Goal: Task Accomplishment & Management: Complete application form

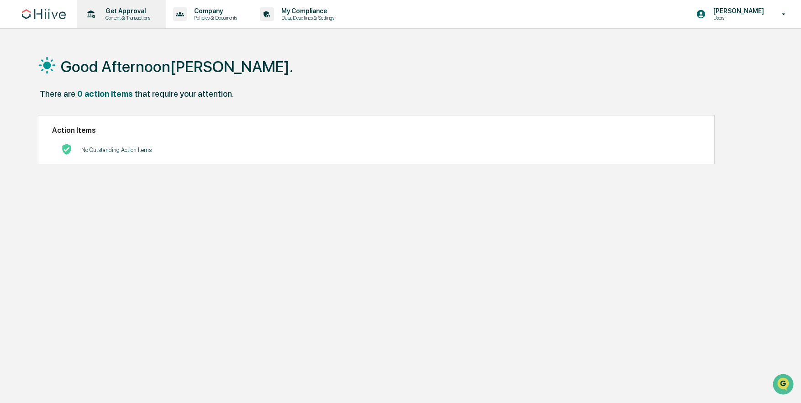
click at [109, 13] on p "Get Approval" at bounding box center [126, 10] width 57 height 7
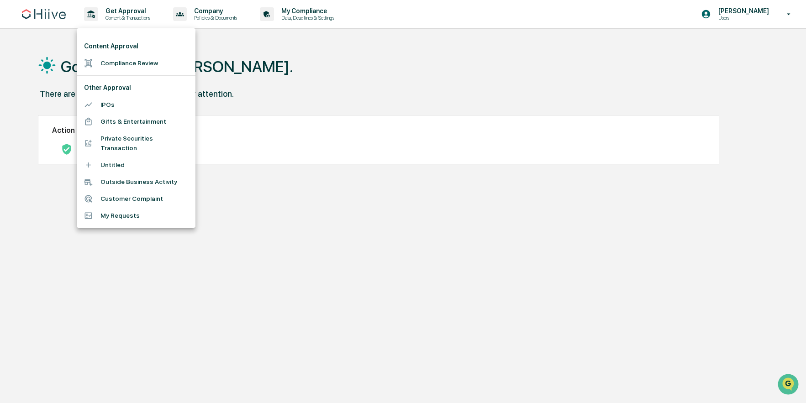
click at [398, 87] on div at bounding box center [403, 201] width 806 height 403
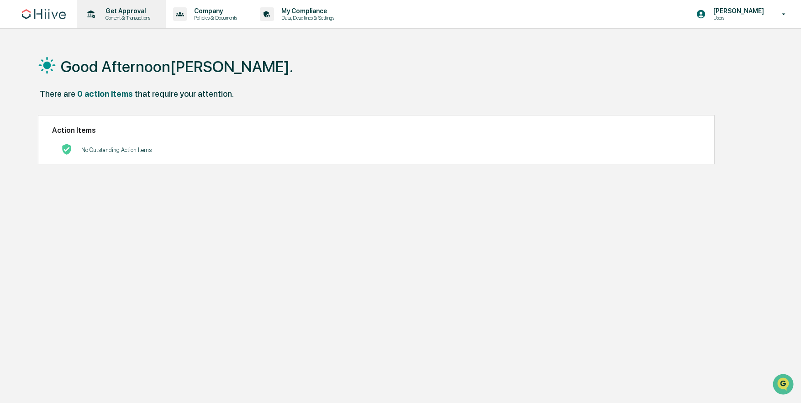
click at [133, 18] on p "Content & Transactions" at bounding box center [126, 18] width 57 height 6
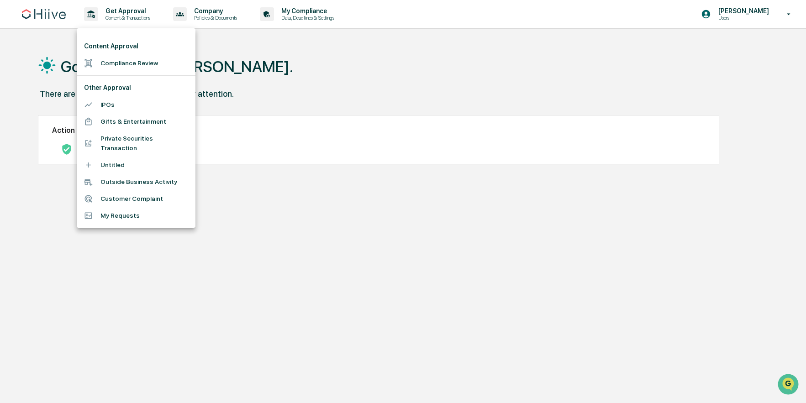
click at [124, 65] on li "Compliance Review" at bounding box center [136, 63] width 119 height 17
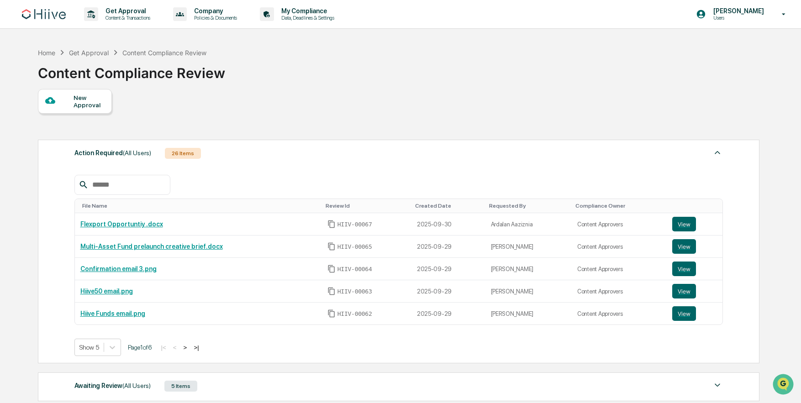
click at [77, 99] on div "New Approval" at bounding box center [89, 101] width 31 height 15
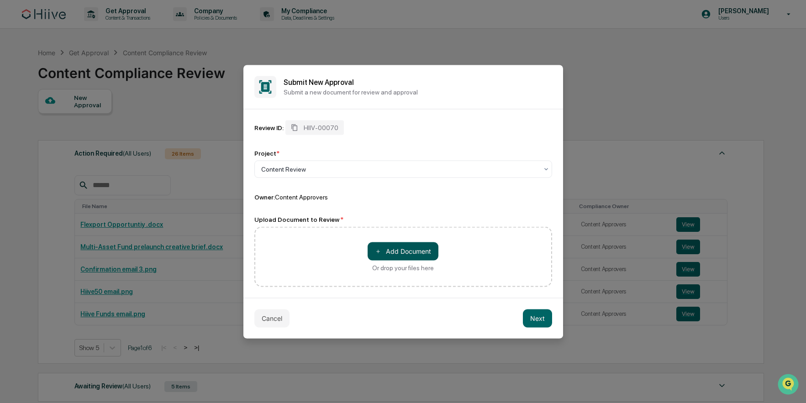
click at [404, 254] on button "＋ Add Document" at bounding box center [403, 251] width 71 height 18
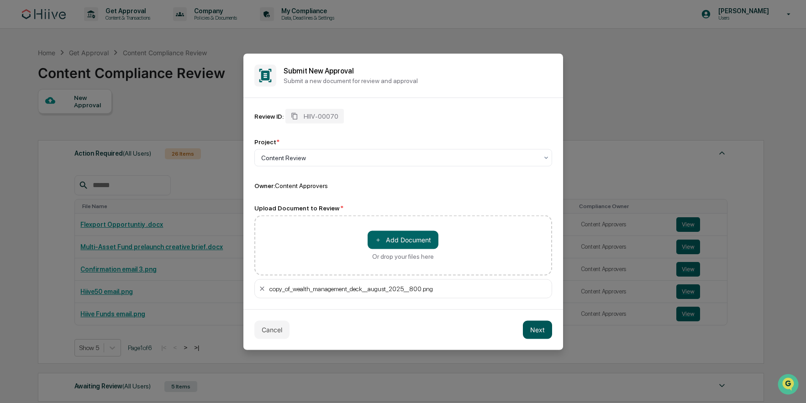
click at [534, 332] on button "Next" at bounding box center [537, 330] width 29 height 18
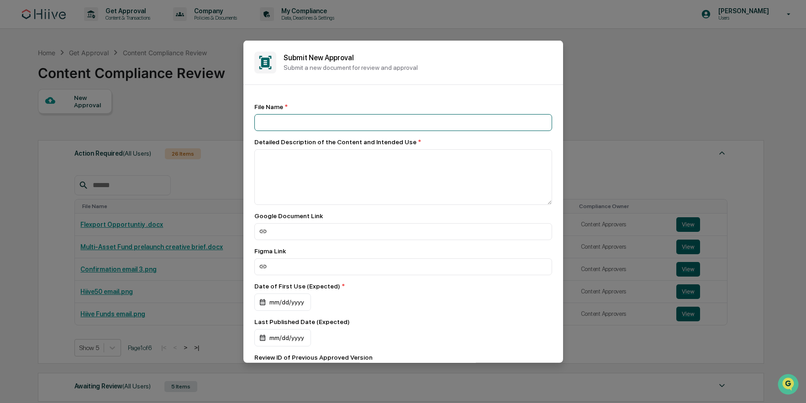
click at [290, 121] on input at bounding box center [403, 122] width 298 height 17
type input "**********"
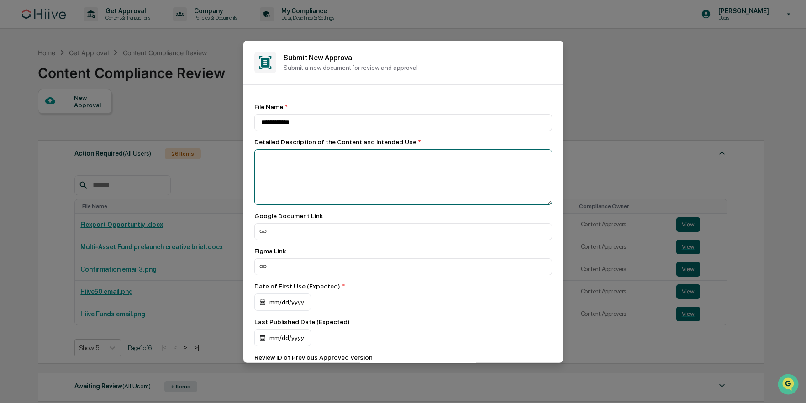
click at [272, 156] on textarea at bounding box center [403, 177] width 298 height 56
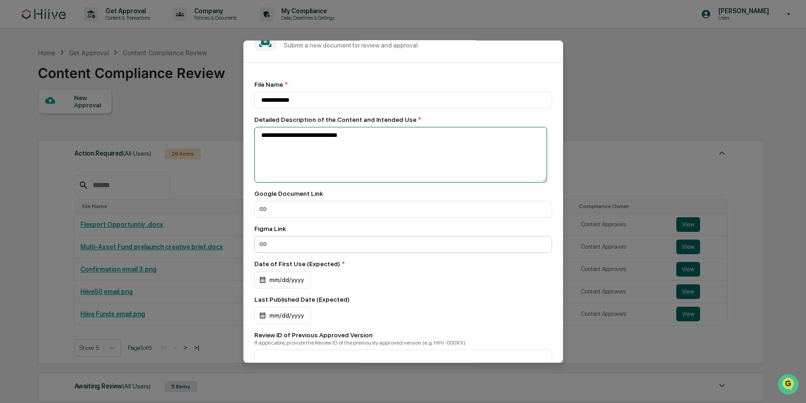
scroll to position [39, 0]
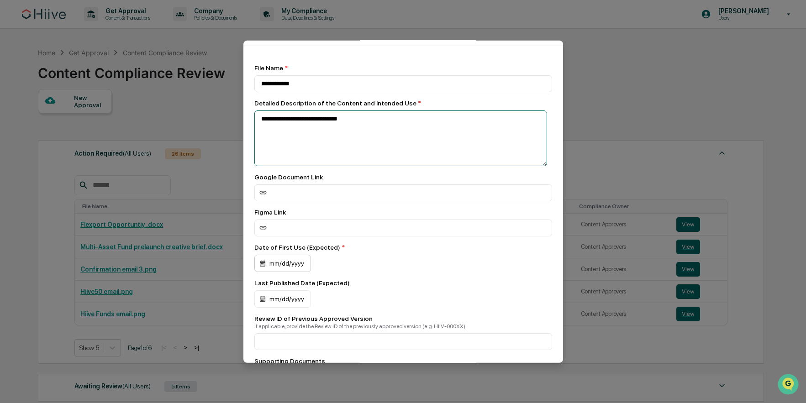
type textarea "**********"
click at [293, 264] on div "mm/dd/yyyy" at bounding box center [282, 262] width 57 height 17
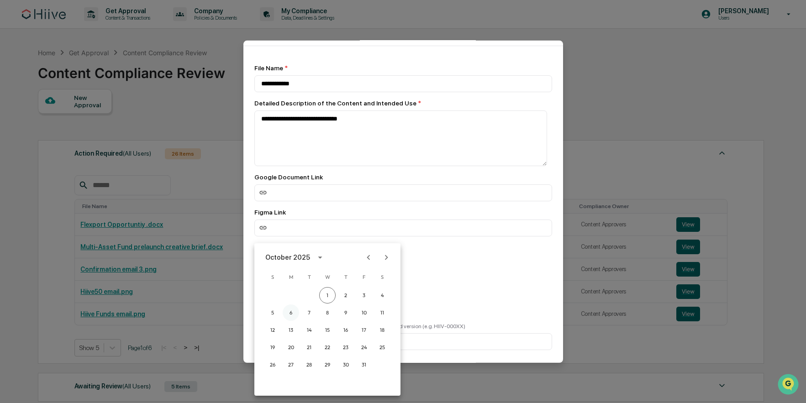
click at [296, 314] on button "6" at bounding box center [291, 313] width 16 height 16
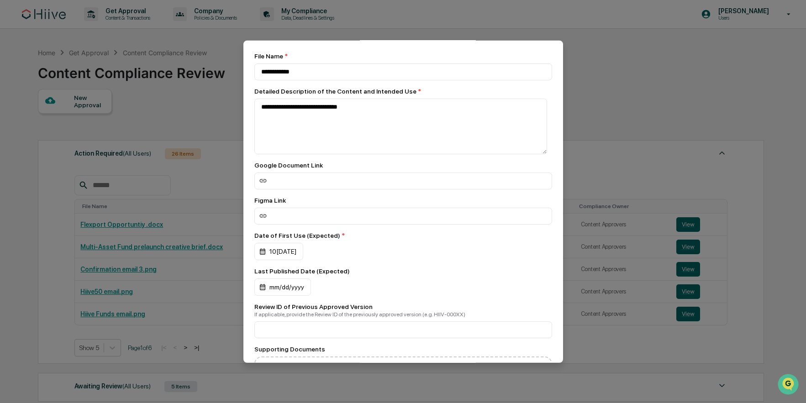
scroll to position [57, 0]
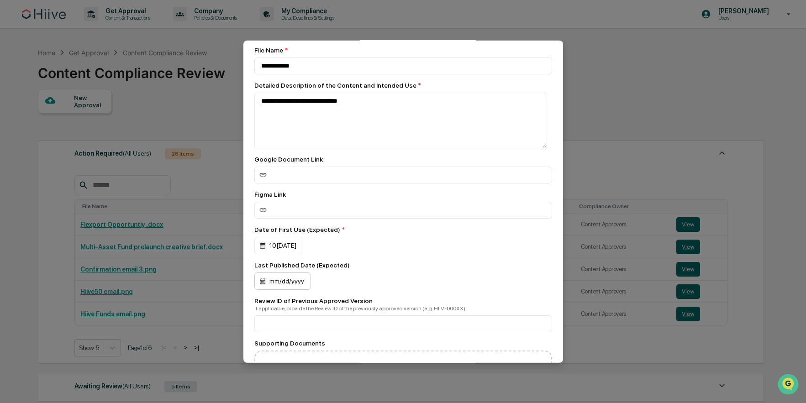
click at [279, 289] on div "mm/dd/yyyy" at bounding box center [282, 280] width 57 height 17
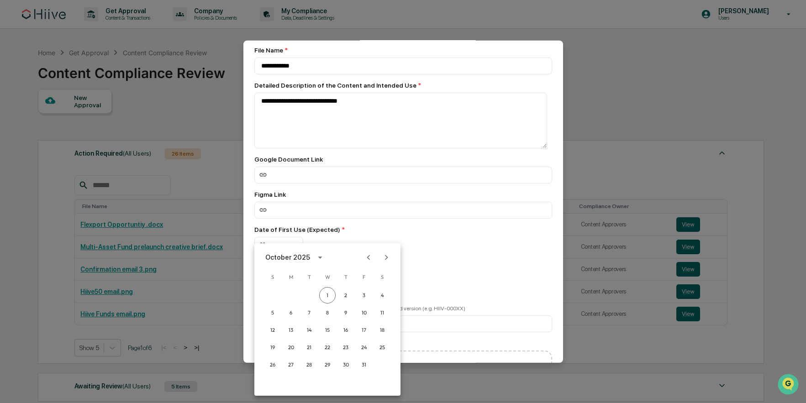
click at [449, 254] on div at bounding box center [403, 201] width 806 height 403
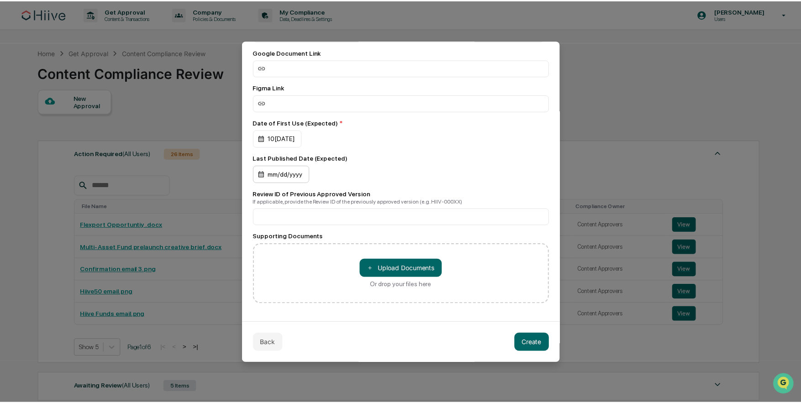
scroll to position [168, 0]
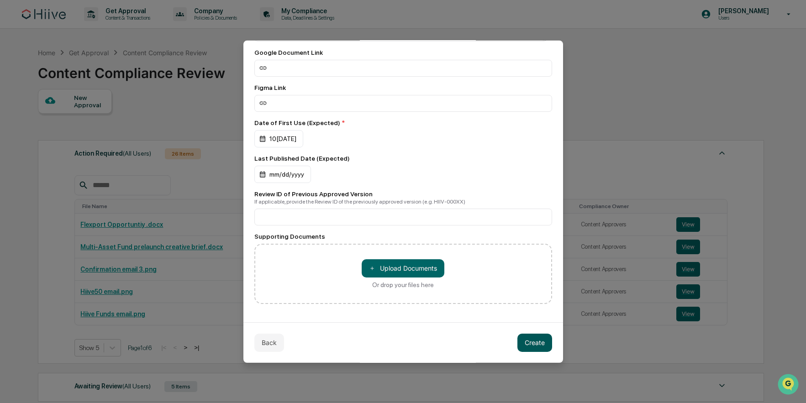
click at [529, 341] on button "Create" at bounding box center [535, 342] width 35 height 18
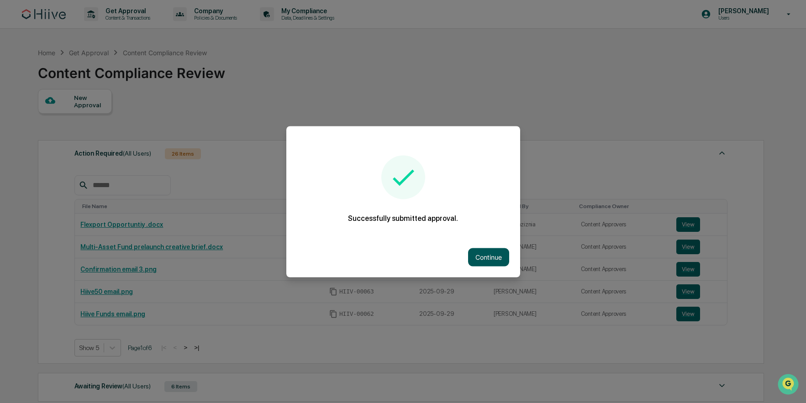
click at [491, 251] on button "Continue" at bounding box center [488, 257] width 41 height 18
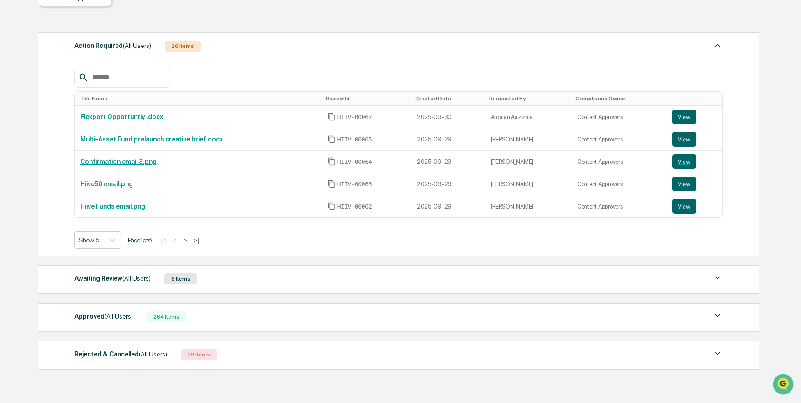
scroll to position [69, 0]
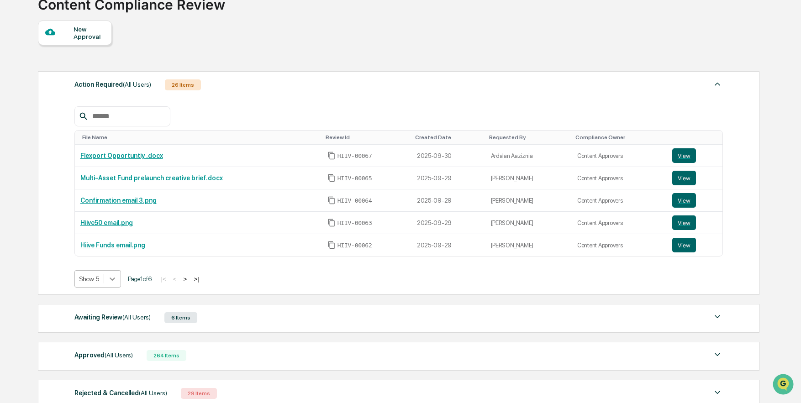
click at [115, 282] on icon at bounding box center [112, 279] width 9 height 9
click at [93, 365] on div "Show 100" at bounding box center [98, 359] width 48 height 15
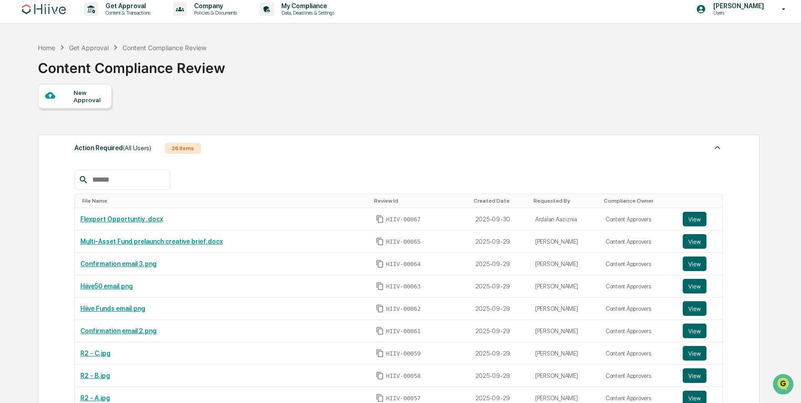
scroll to position [0, 0]
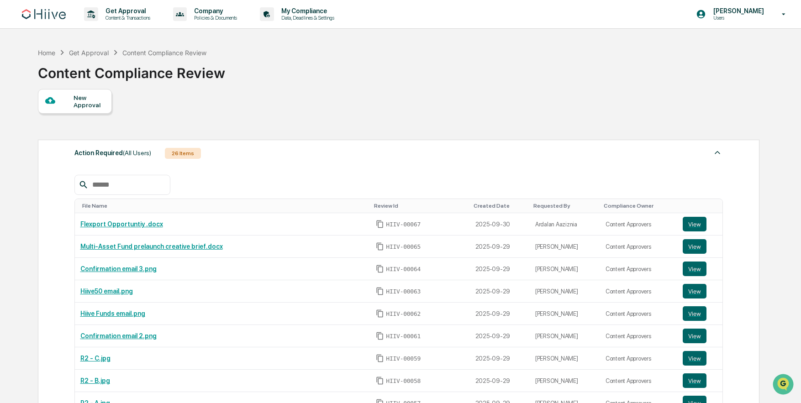
click at [34, 16] on img at bounding box center [44, 14] width 44 height 10
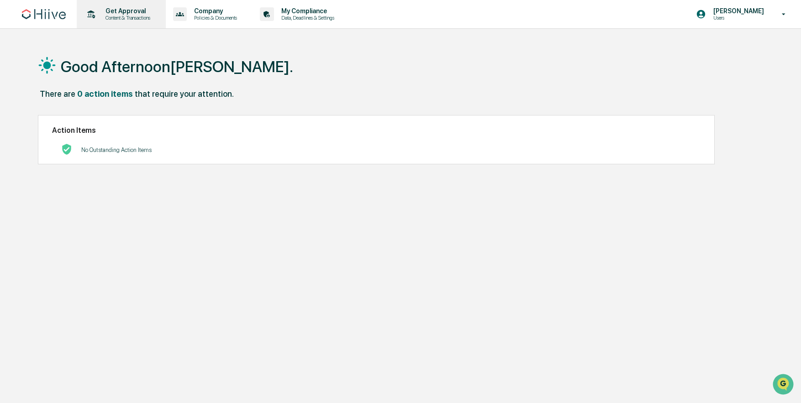
click at [122, 21] on p "Content & Transactions" at bounding box center [126, 18] width 57 height 6
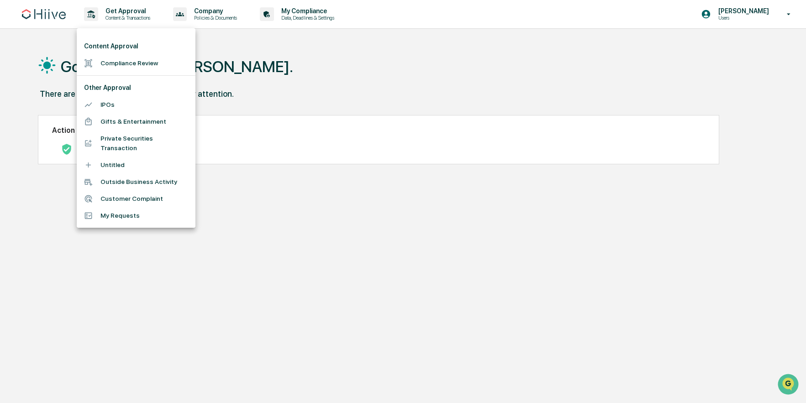
click at [104, 63] on li "Compliance Review" at bounding box center [136, 63] width 119 height 17
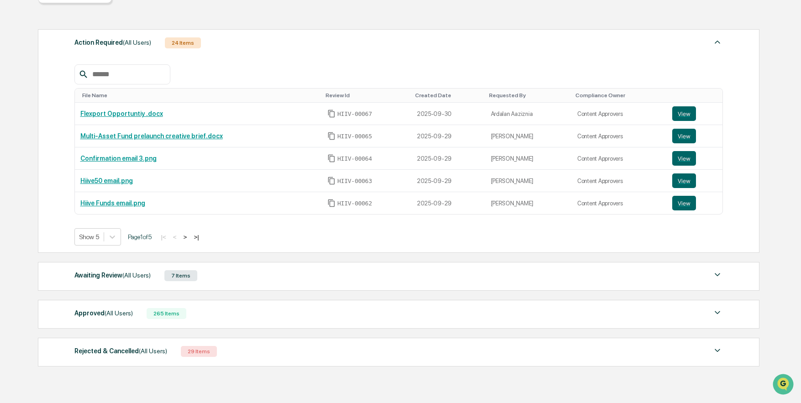
scroll to position [151, 0]
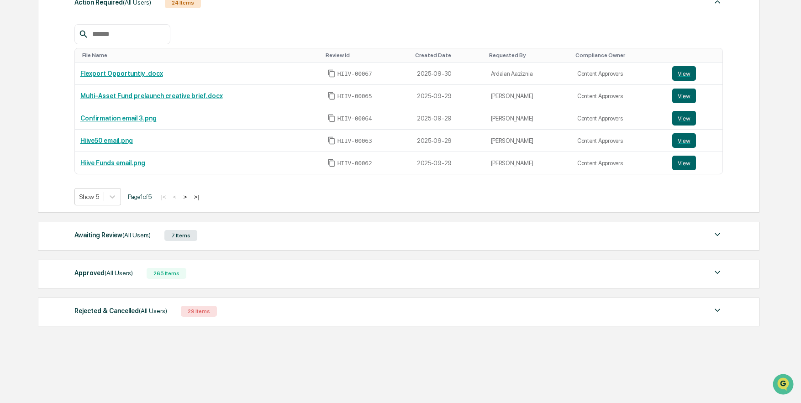
click at [717, 237] on img at bounding box center [717, 234] width 11 height 11
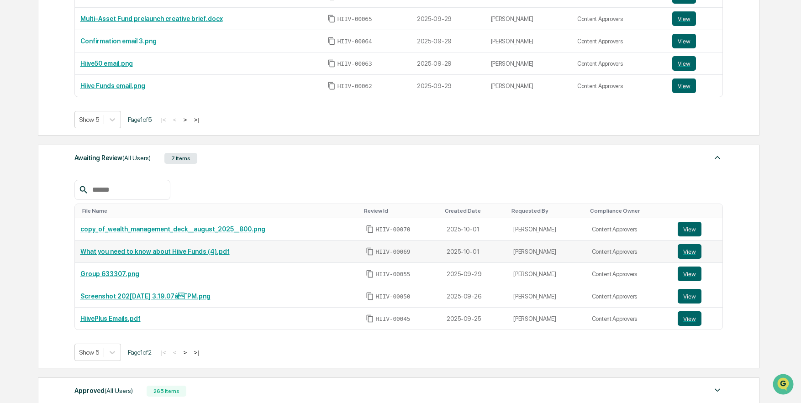
scroll to position [229, 0]
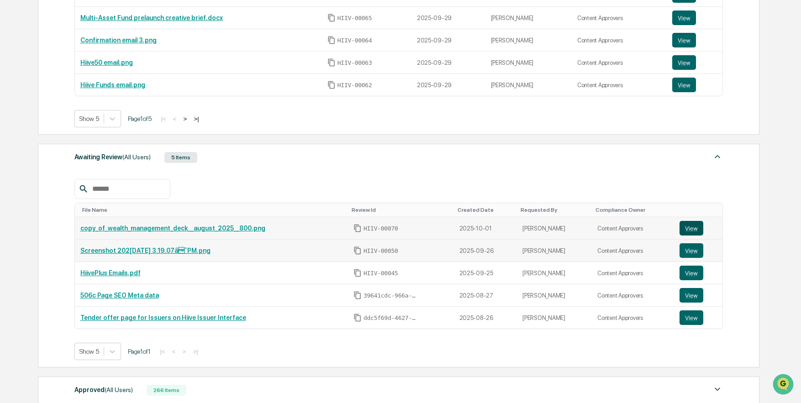
click at [703, 229] on button "View" at bounding box center [692, 228] width 24 height 15
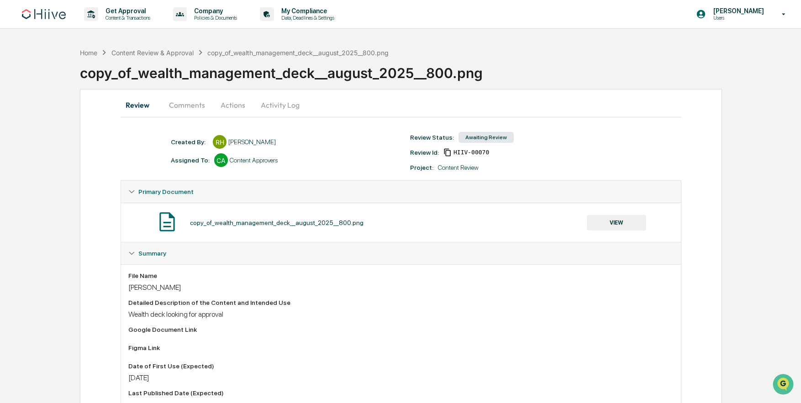
scroll to position [128, 0]
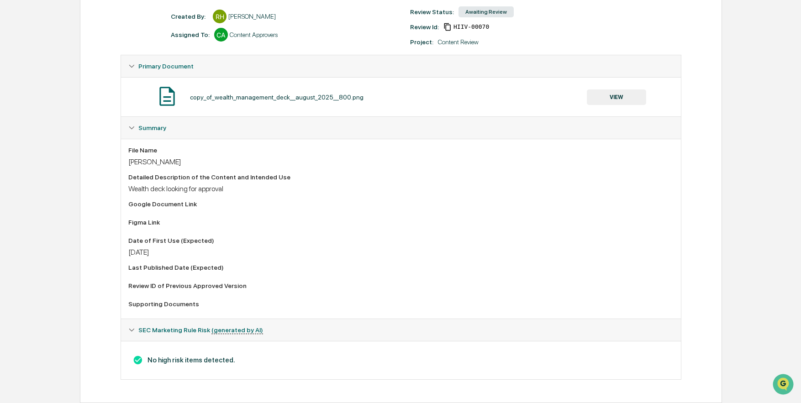
click at [375, 227] on div "Figma Link" at bounding box center [400, 224] width 545 height 11
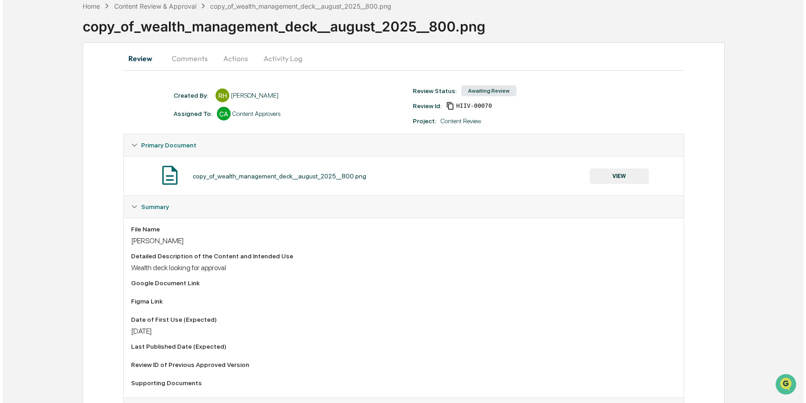
scroll to position [0, 0]
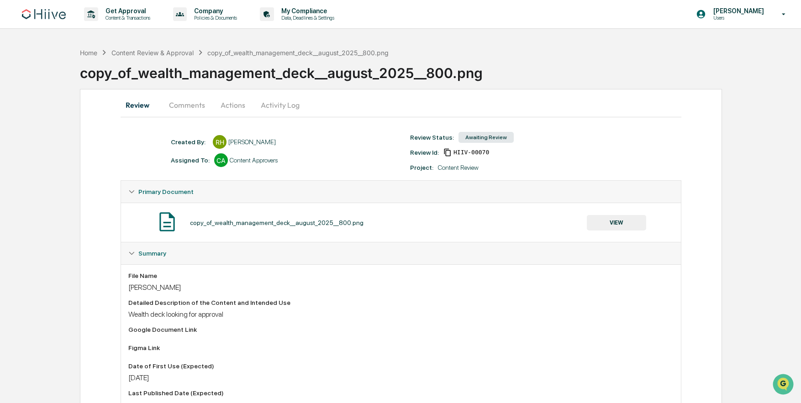
click at [238, 104] on button "Actions" at bounding box center [232, 105] width 41 height 22
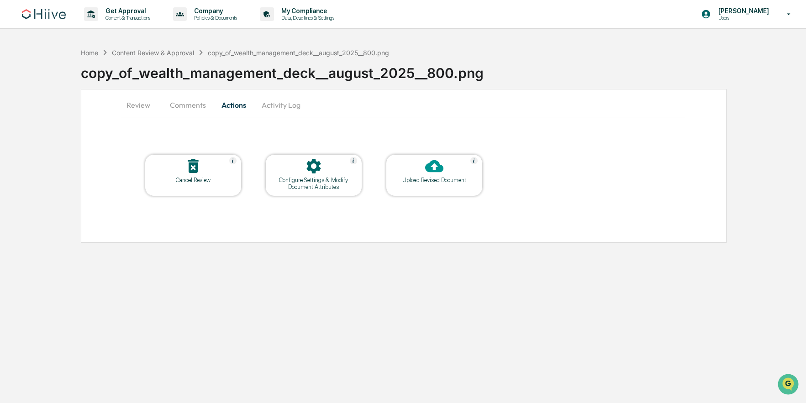
click at [429, 172] on icon at bounding box center [434, 166] width 18 height 12
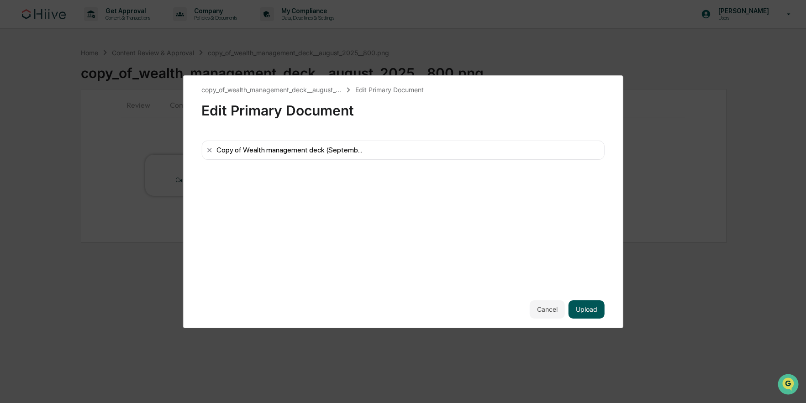
click at [587, 310] on button "Upload" at bounding box center [587, 310] width 36 height 18
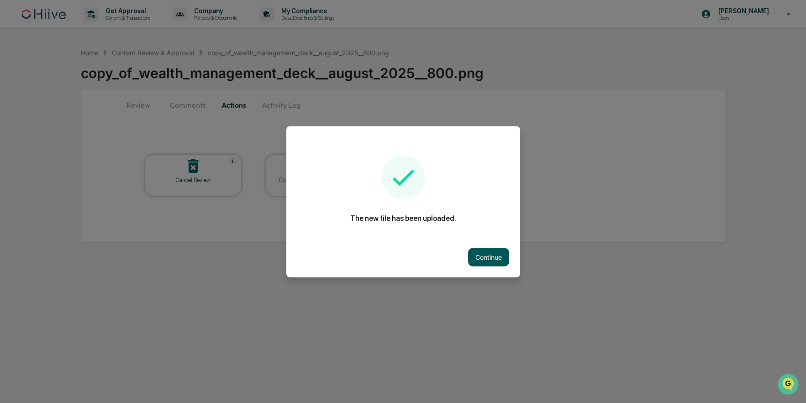
click at [494, 253] on button "Continue" at bounding box center [488, 257] width 41 height 18
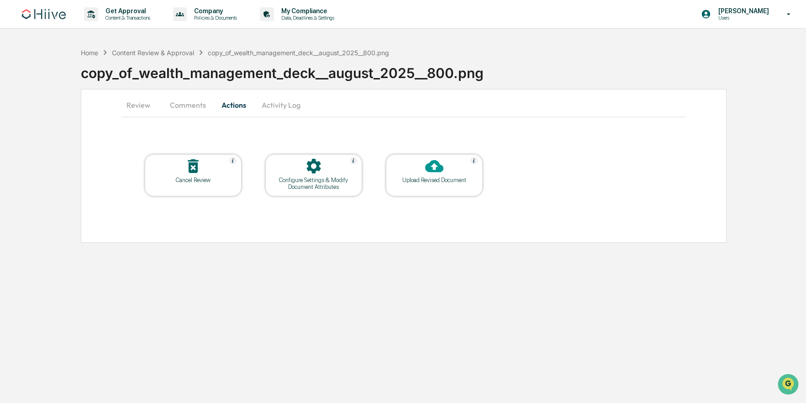
click at [318, 180] on div "Configure Settings & Modify Document Attributes" at bounding box center [314, 184] width 82 height 14
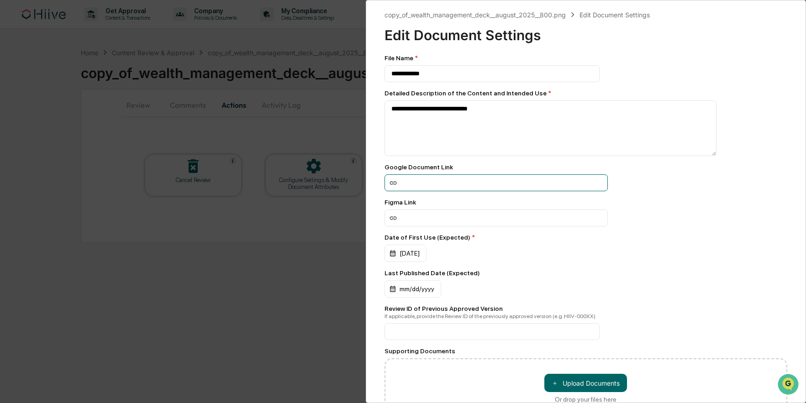
click at [414, 187] on input at bounding box center [496, 182] width 223 height 17
paste input "**********"
type input "**********"
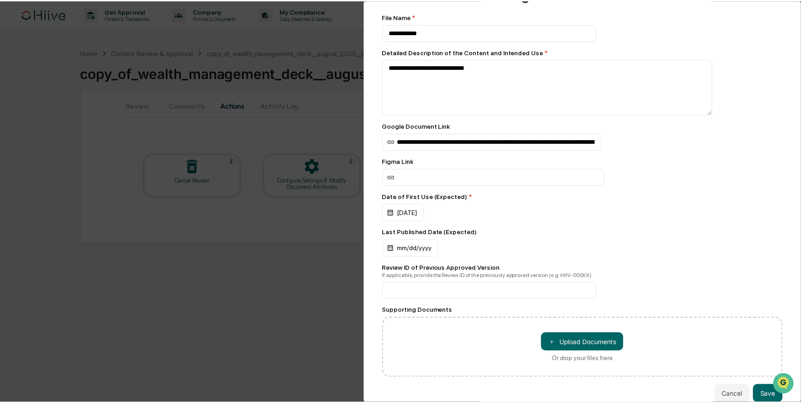
scroll to position [65, 0]
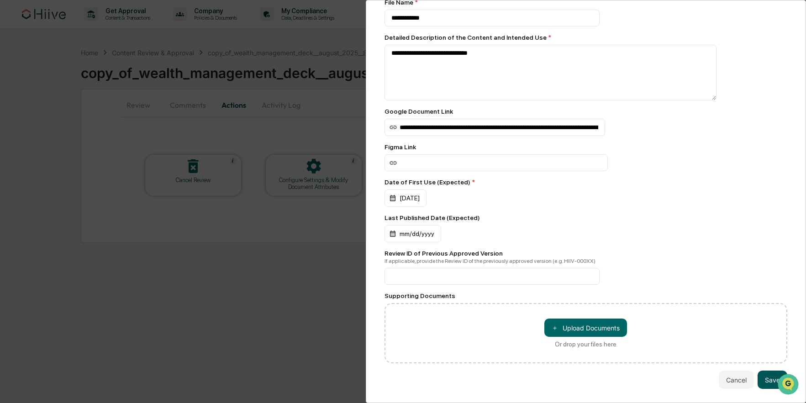
click at [762, 375] on button "Save" at bounding box center [773, 380] width 30 height 18
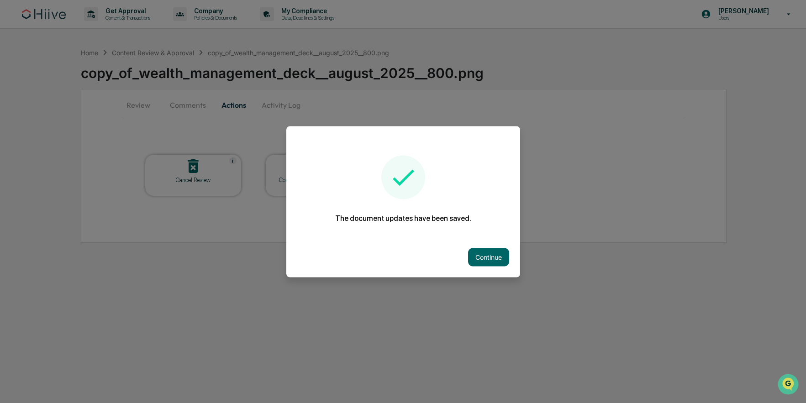
click at [484, 259] on button "Continue" at bounding box center [488, 257] width 41 height 18
